Goal: Information Seeking & Learning: Understand process/instructions

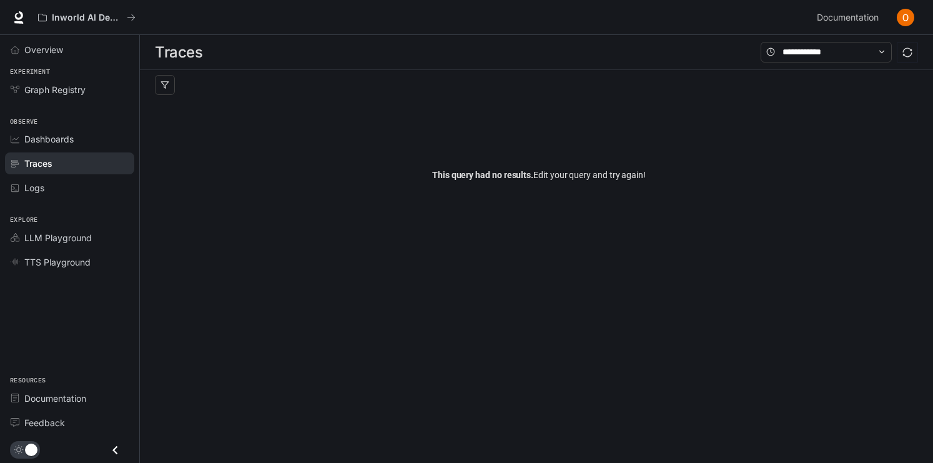
click at [42, 400] on span "Documentation" at bounding box center [55, 398] width 62 height 13
click at [62, 56] on link "Overview" at bounding box center [69, 50] width 129 height 22
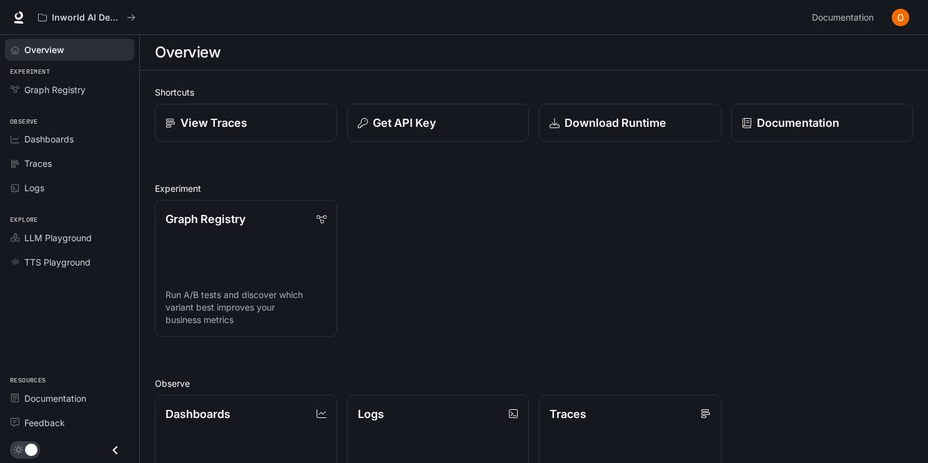
click at [401, 114] on p "Get API Key" at bounding box center [404, 122] width 63 height 17
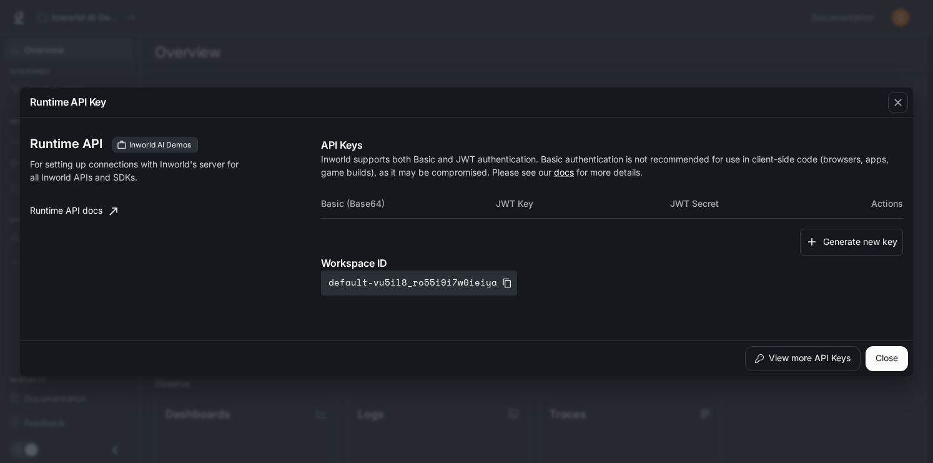
click at [364, 202] on th "Basic (Base64)" at bounding box center [408, 204] width 175 height 30
click at [828, 235] on button "Generate new key" at bounding box center [851, 242] width 103 height 27
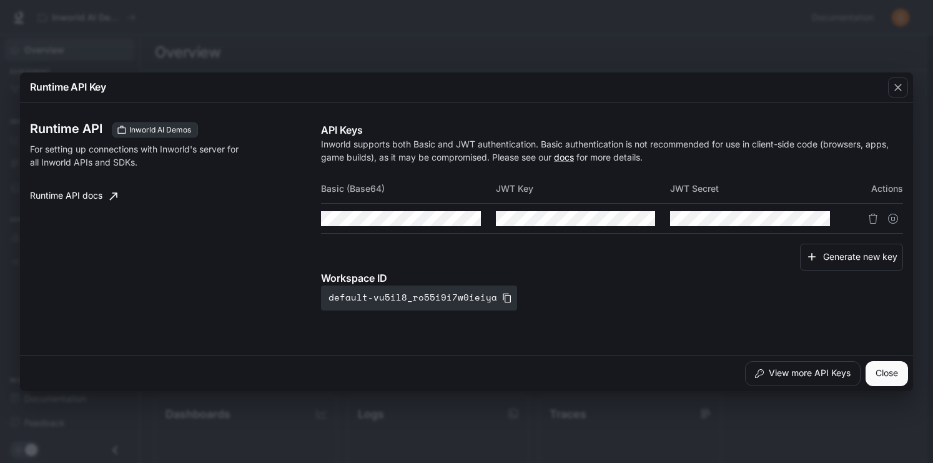
click at [0, 0] on icon "button" at bounding box center [0, 0] width 0 height 0
